Goal: Task Accomplishment & Management: Manage account settings

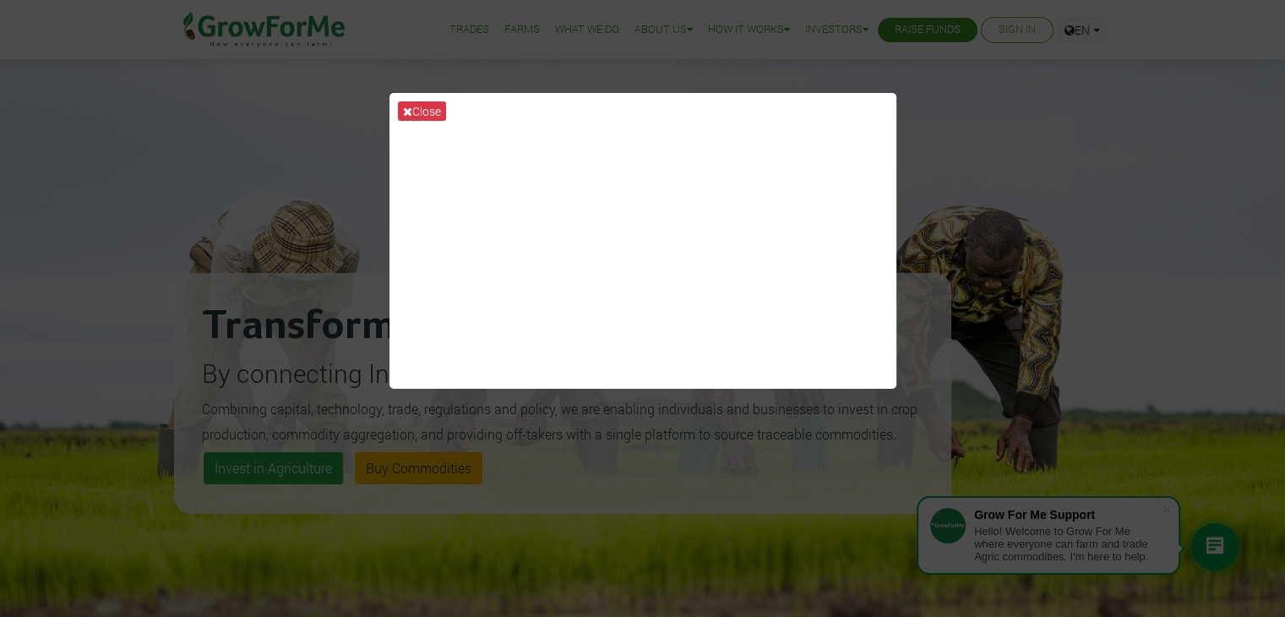
click at [981, 155] on div "Close" at bounding box center [642, 308] width 1285 height 617
click at [983, 184] on div "Close" at bounding box center [642, 308] width 1285 height 617
click at [418, 108] on button "Close" at bounding box center [422, 110] width 48 height 19
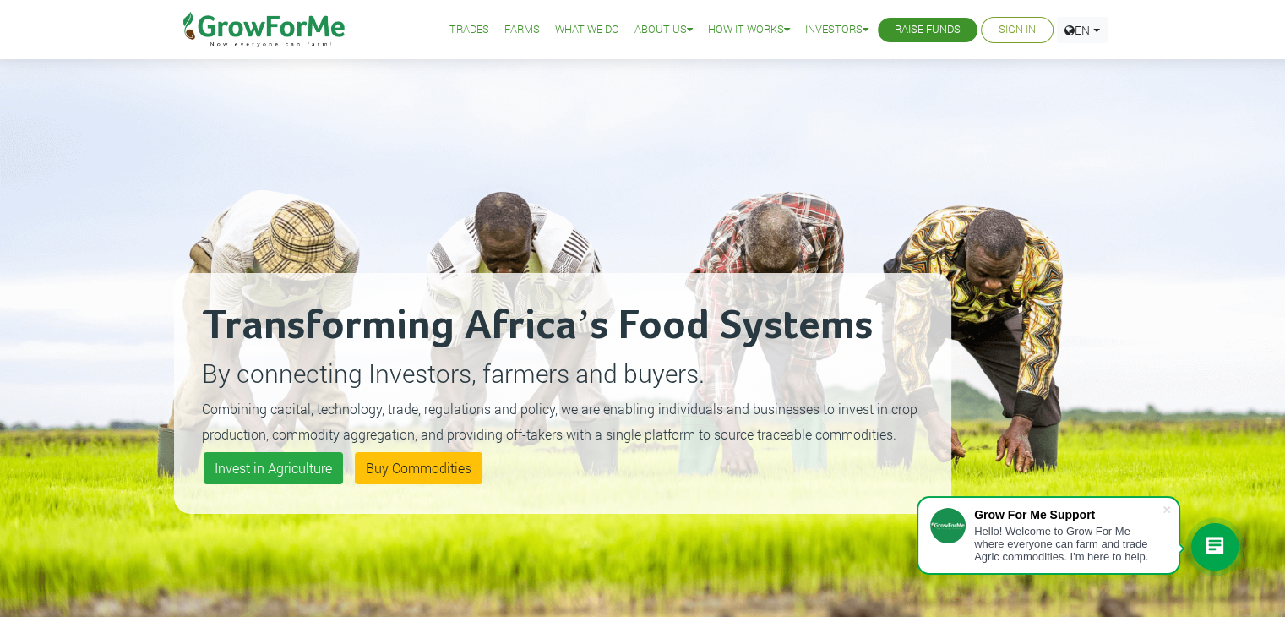
click at [990, 192] on div at bounding box center [1044, 392] width 135 height 617
click at [1015, 32] on link "Sign In" at bounding box center [1017, 30] width 37 height 18
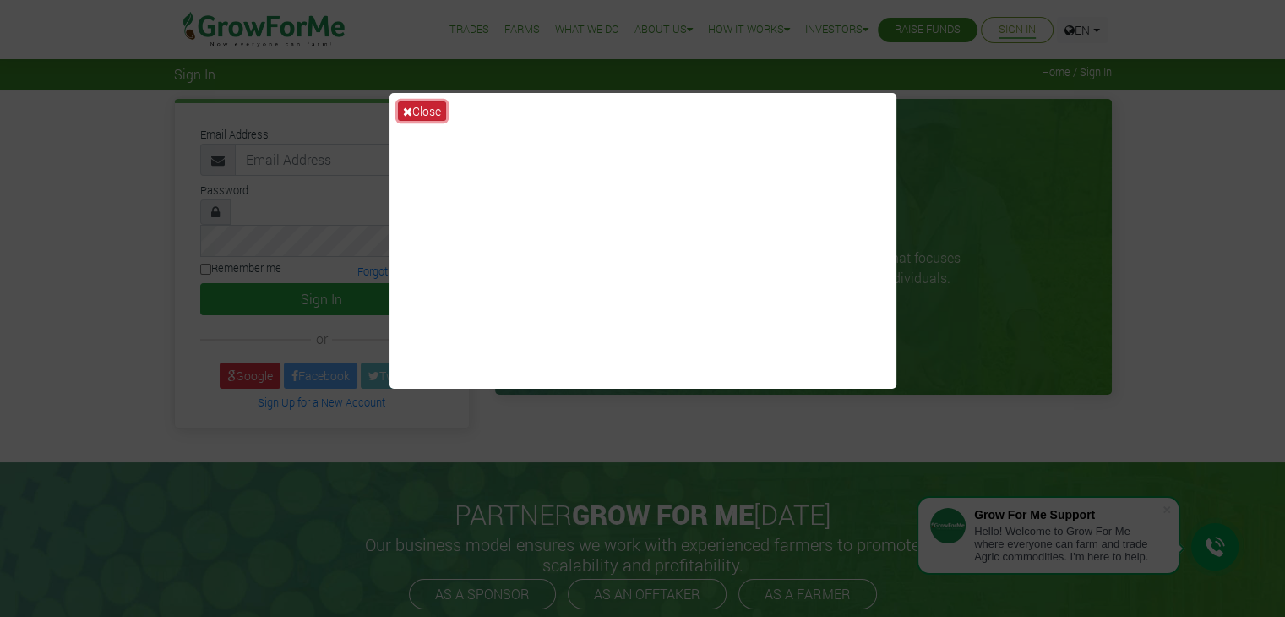
click at [415, 106] on button "Close" at bounding box center [422, 110] width 48 height 19
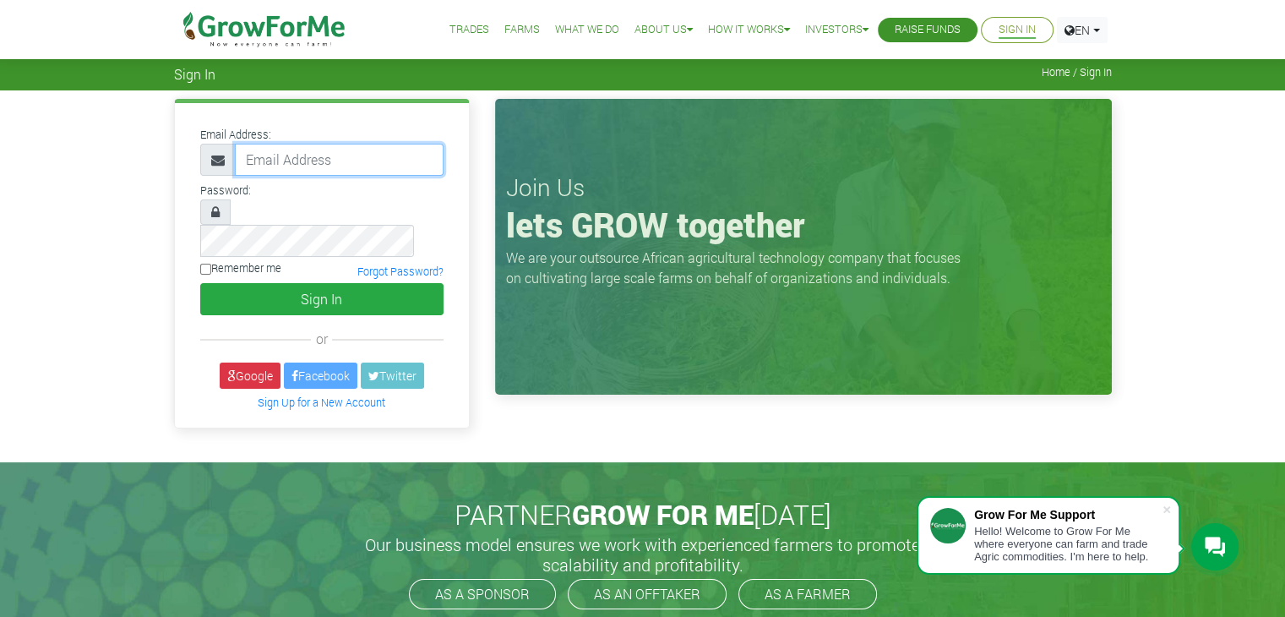
click at [345, 167] on input "email" at bounding box center [339, 160] width 209 height 32
click at [332, 166] on input "email" at bounding box center [339, 160] width 209 height 32
type input "233245476665@growforme.com"
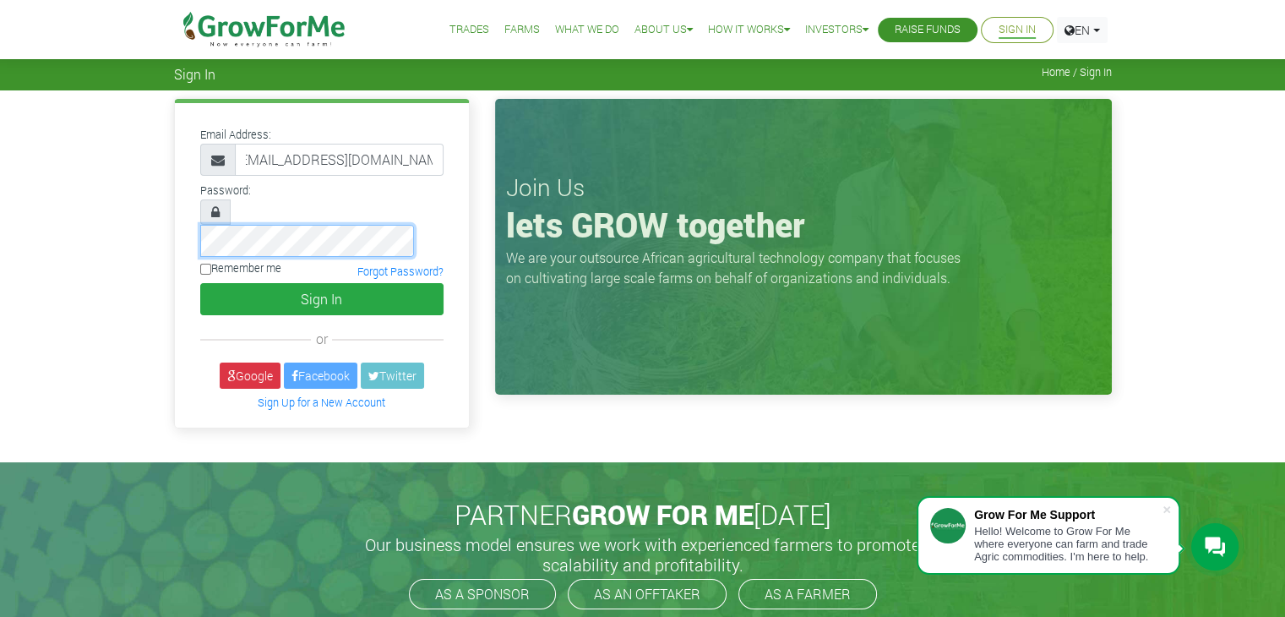
scroll to position [0, 0]
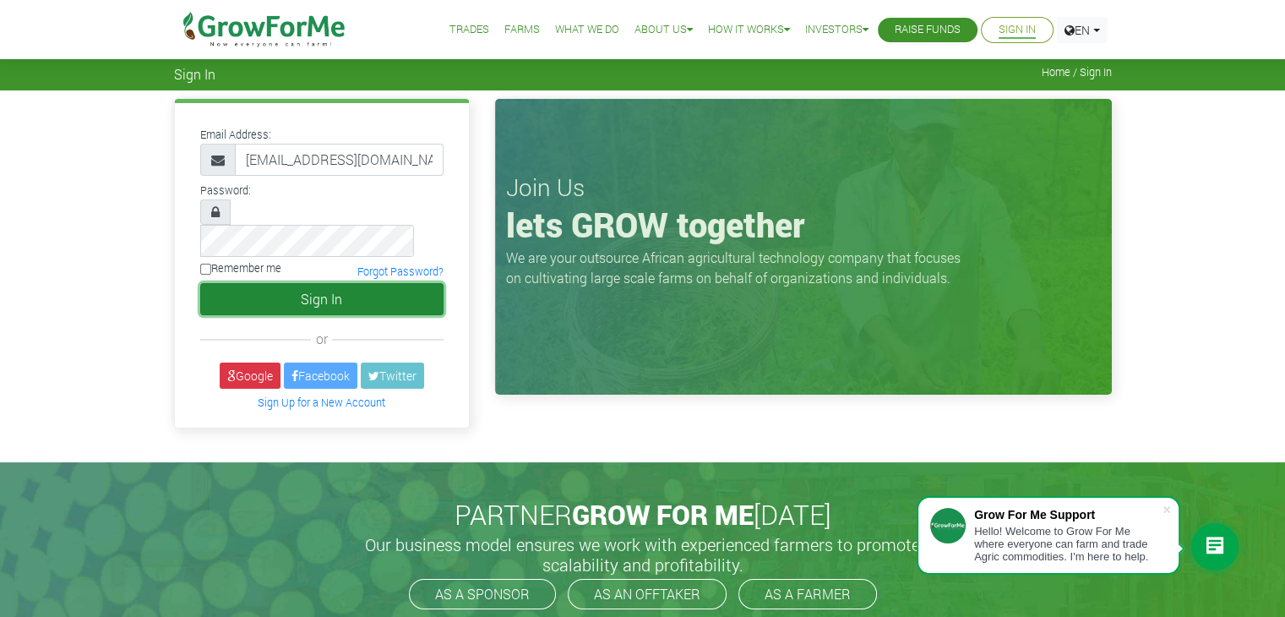
click at [300, 283] on button "Sign In" at bounding box center [321, 299] width 243 height 32
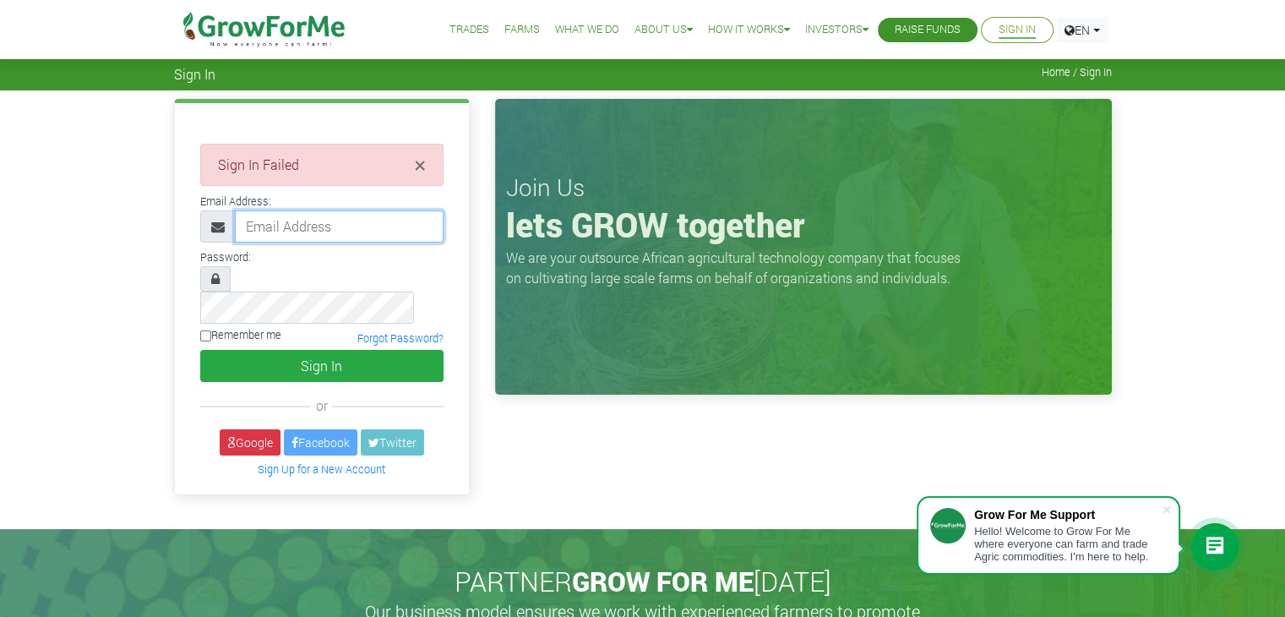
click at [280, 225] on input "email" at bounding box center [339, 226] width 209 height 32
type input "233245476665@growforme.com"
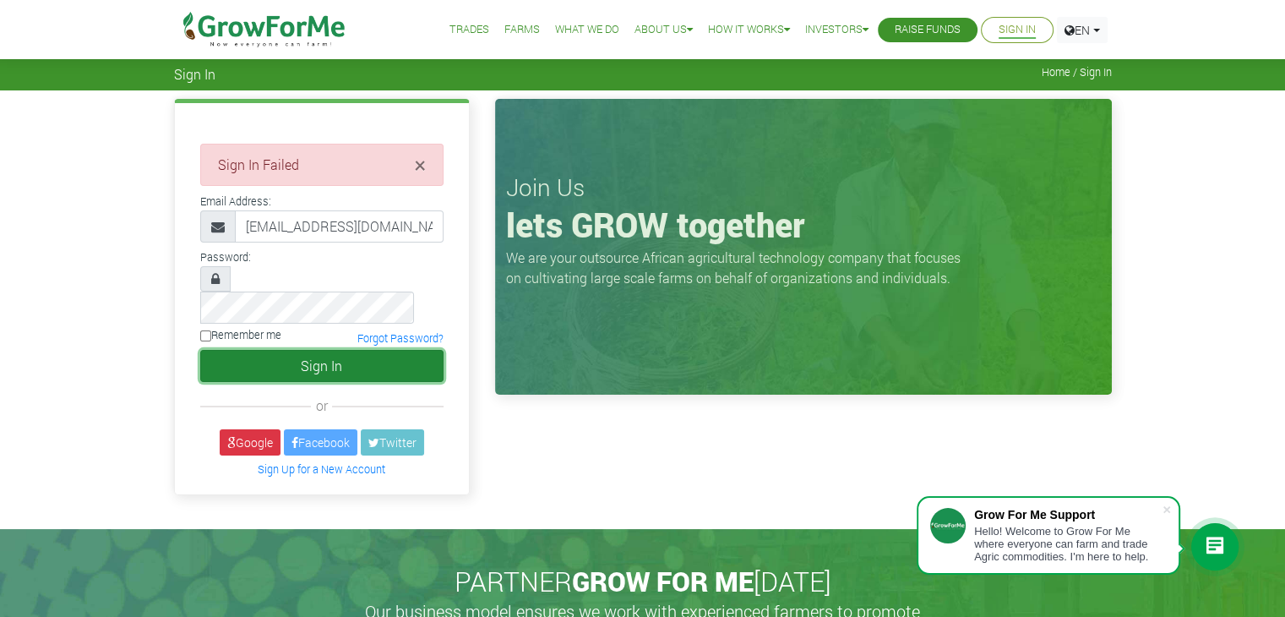
click at [347, 350] on button "Sign In" at bounding box center [321, 366] width 243 height 32
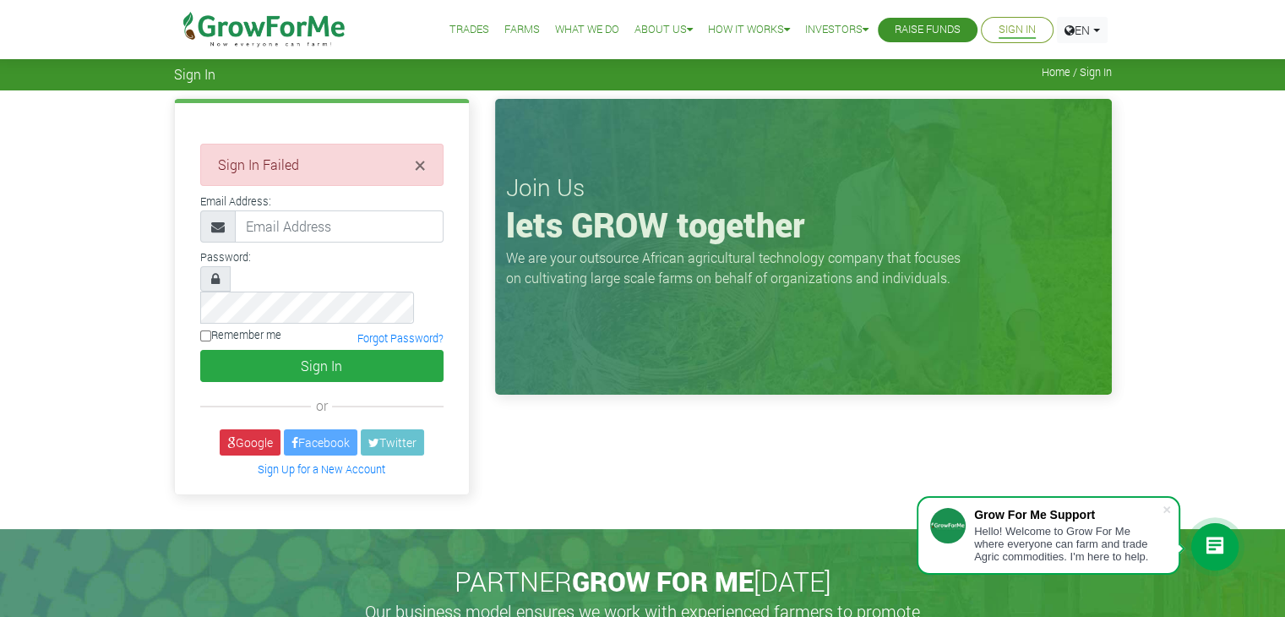
drag, startPoint x: 0, startPoint y: 0, endPoint x: 863, endPoint y: 416, distance: 958.6
click at [863, 416] on div "Join Us lets GROW together We are your outsource African agricultural technolog…" at bounding box center [803, 301] width 642 height 405
